Goal: Information Seeking & Learning: Understand process/instructions

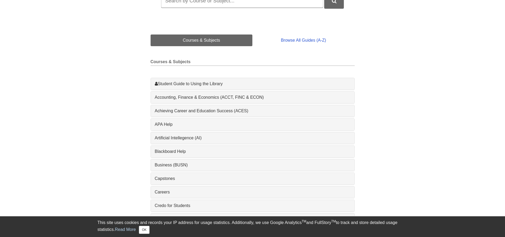
scroll to position [106, 0]
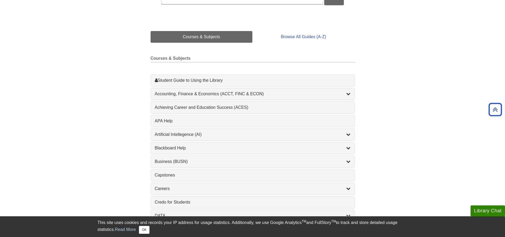
click at [205, 111] on div "1 Achieving Career and Education Success (ACES) , 1 guides" at bounding box center [253, 108] width 204 height 12
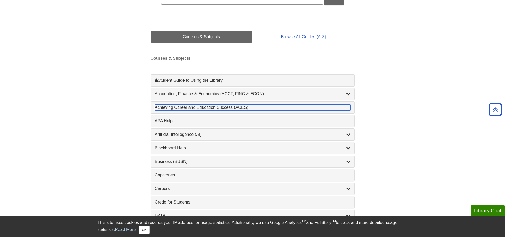
click at [204, 109] on div "Achieving Career and Education Success (ACES) , 1 guides" at bounding box center [253, 107] width 196 height 6
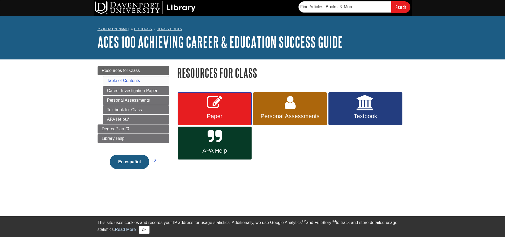
click at [204, 109] on link "Paper" at bounding box center [215, 108] width 74 height 33
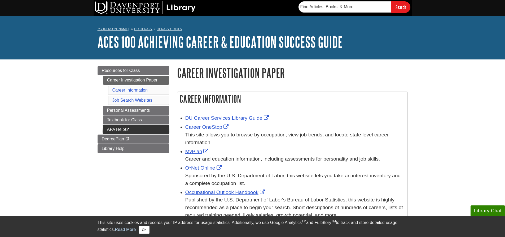
click at [149, 127] on link "APA Help This link opens in a new window" at bounding box center [136, 129] width 66 height 9
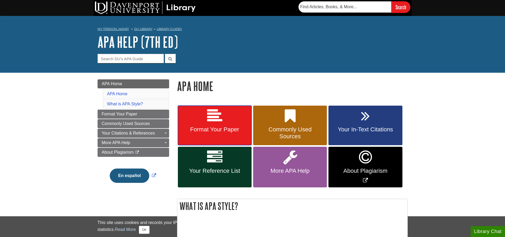
click at [198, 122] on link "Format Your Paper" at bounding box center [215, 126] width 74 height 40
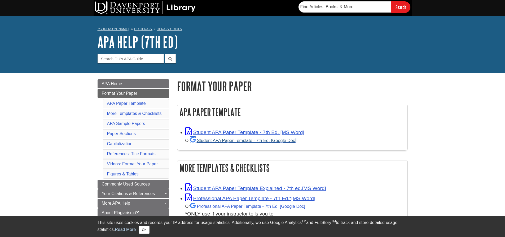
click at [227, 141] on link "Student APA Paper Template - 7th Ed. [Google Doc]" at bounding box center [243, 140] width 106 height 5
